Goal: Find specific page/section: Find specific page/section

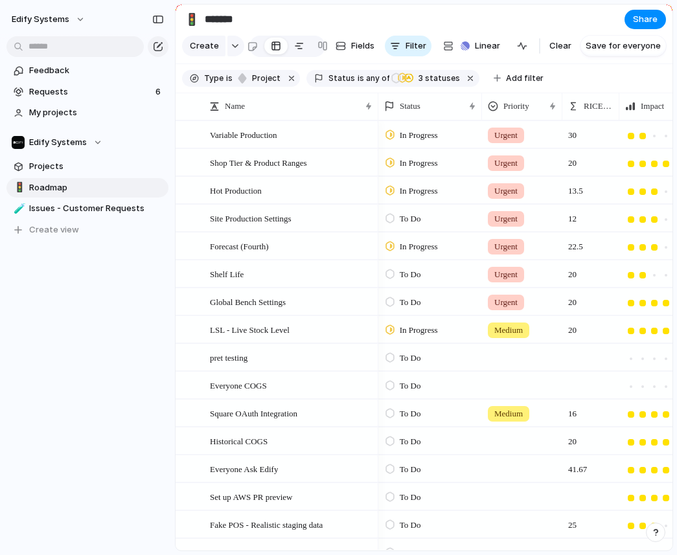
click at [297, 45] on div at bounding box center [299, 46] width 10 height 21
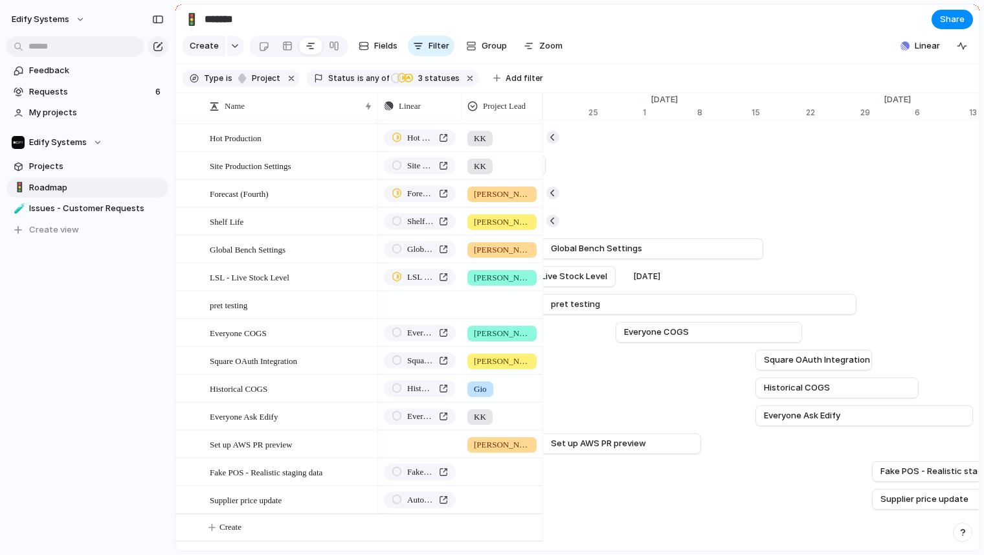
scroll to position [0, 8743]
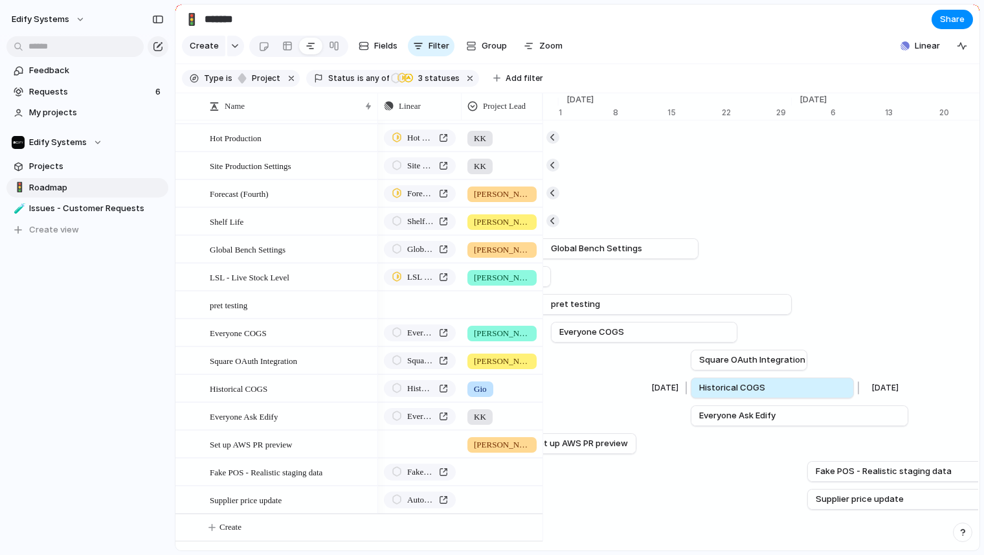
click at [676, 385] on span "Historical COGS" at bounding box center [732, 387] width 66 height 13
click at [676, 389] on link "Historical COGS" at bounding box center [772, 387] width 146 height 19
click at [282, 45] on div at bounding box center [287, 46] width 10 height 21
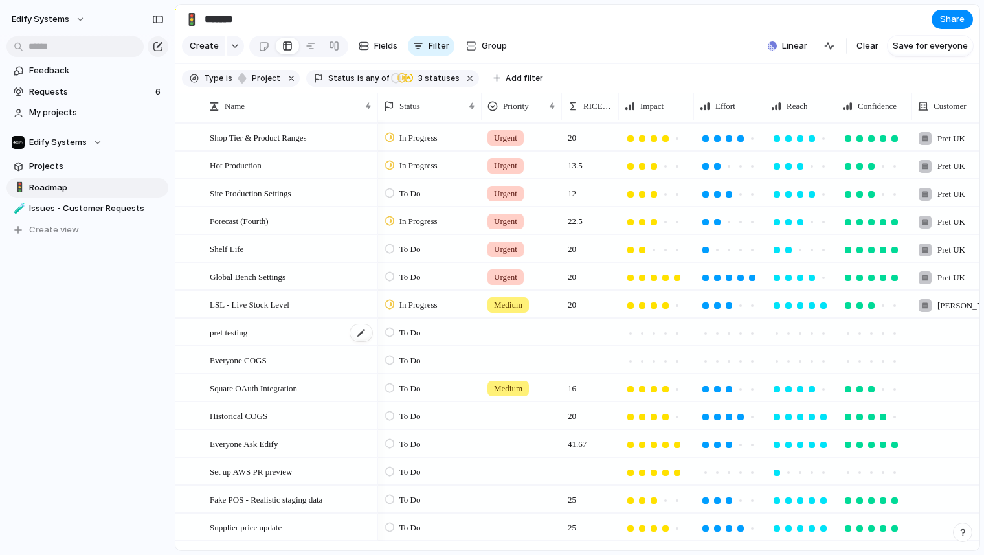
scroll to position [24, 0]
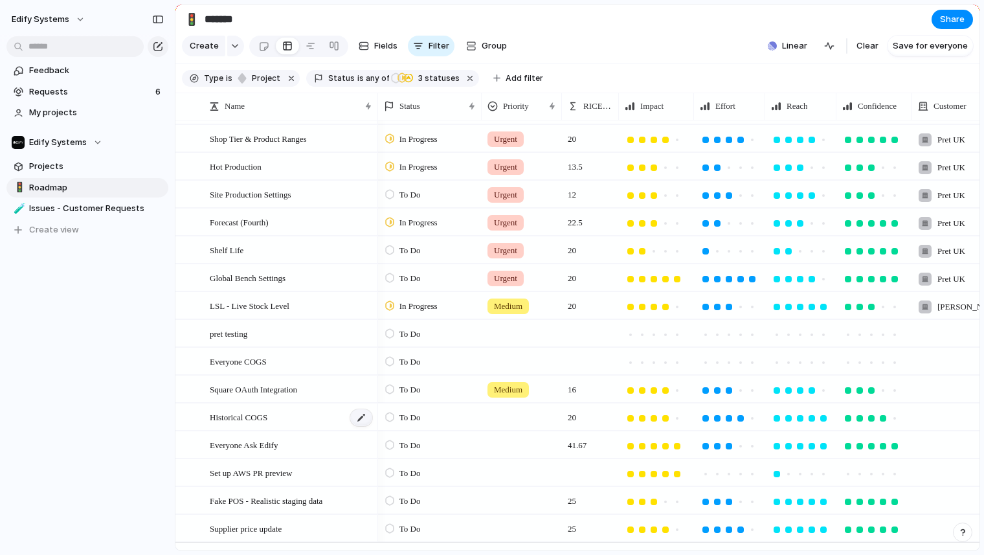
click at [360, 413] on div at bounding box center [361, 417] width 22 height 17
click at [364, 421] on textarea "**********" at bounding box center [289, 419] width 159 height 16
click at [364, 418] on div at bounding box center [361, 417] width 22 height 17
click at [600, 412] on div "20" at bounding box center [591, 417] width 56 height 27
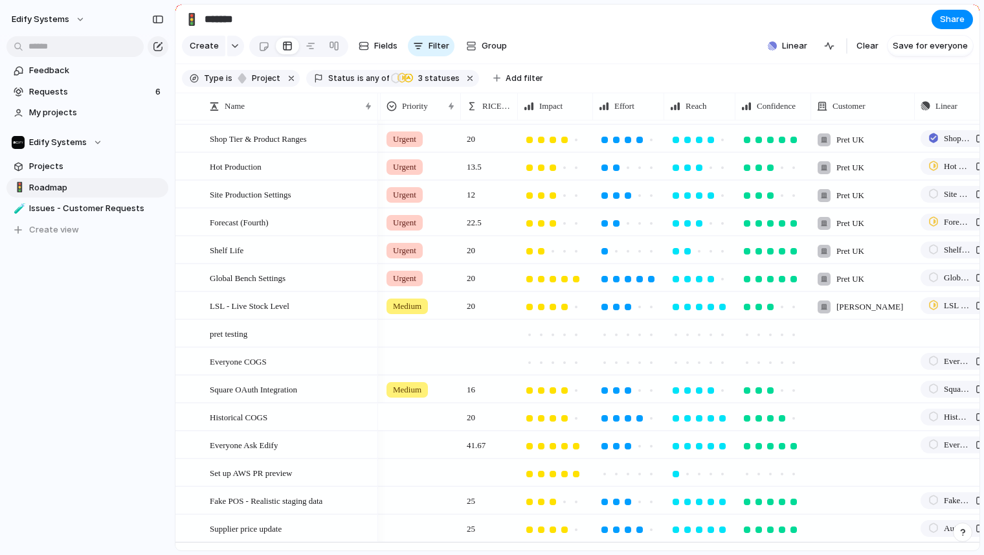
scroll to position [0, 0]
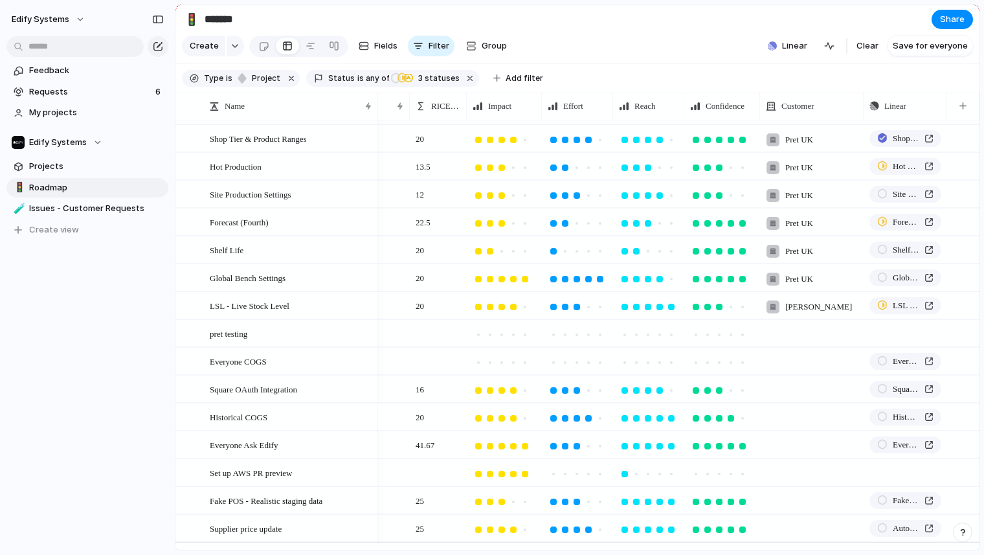
click at [676, 427] on div at bounding box center [722, 416] width 74 height 25
click at [676, 413] on div at bounding box center [812, 416] width 104 height 27
type input "***"
click at [676, 470] on span "Ozone Coffee Roasters UK Ltd" at bounding box center [867, 470] width 126 height 13
click at [676, 421] on span "Ozone Coffee Roasters UK Ltd" at bounding box center [822, 418] width 73 height 13
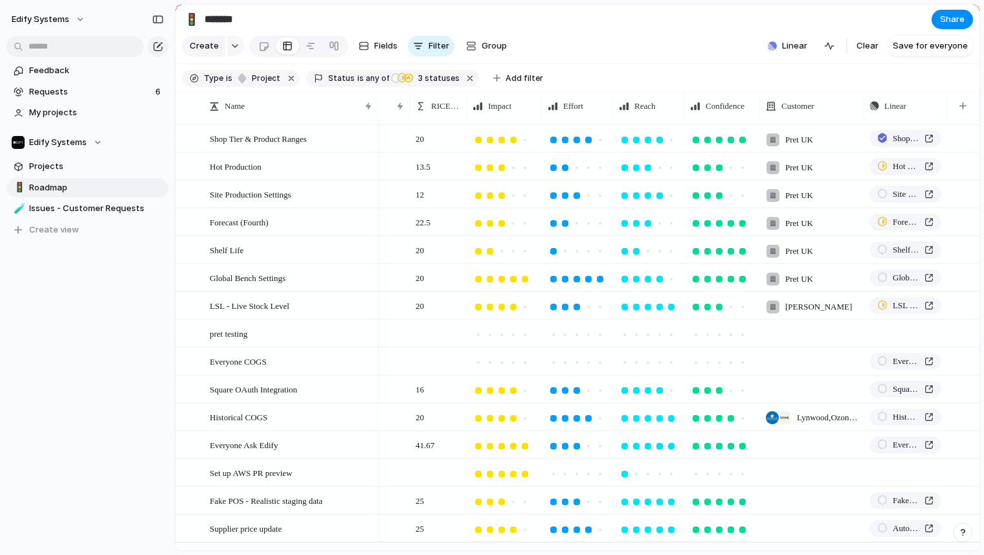
click at [676, 418] on span "Lynwood , Ozone Coffee Roasters UK Ltd" at bounding box center [827, 417] width 61 height 13
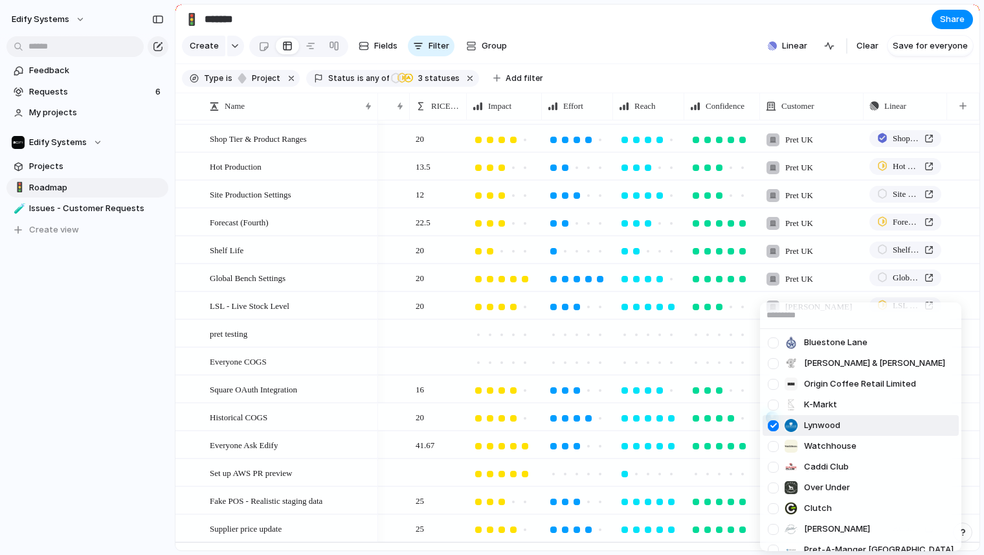
click at [676, 425] on div at bounding box center [773, 425] width 23 height 23
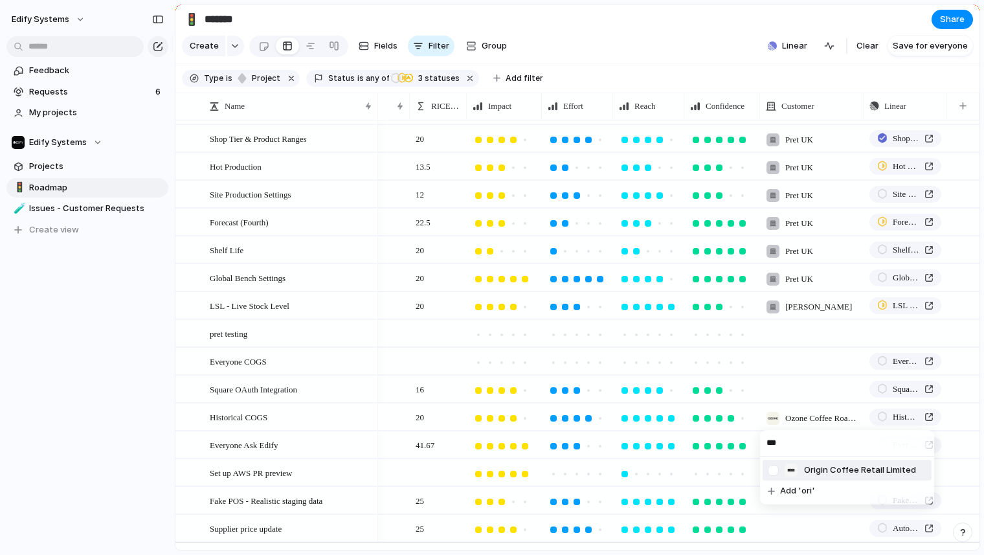
type input "***"
click at [676, 471] on span "Origin Coffee Retail Limited" at bounding box center [860, 470] width 112 height 13
